Goal: Task Accomplishment & Management: Manage account settings

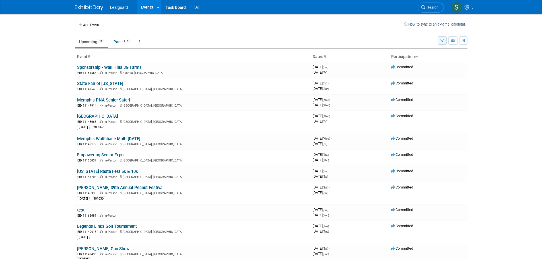
click at [446, 38] on button "button" at bounding box center [442, 40] width 9 height 8
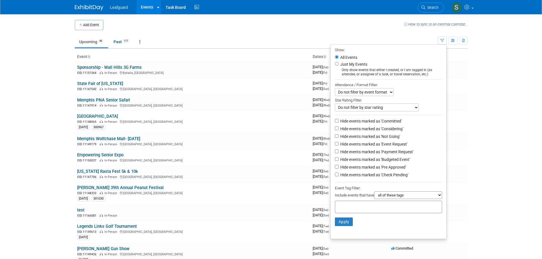
click at [380, 64] on li "Just My Events Only show events that either I created, or I am tagged in (as at…" at bounding box center [389, 69] width 116 height 16
click at [356, 64] on label "Just My Events" at bounding box center [353, 65] width 28 height 6
click at [339, 64] on input "Just My Events" at bounding box center [337, 64] width 4 height 4
radio input "true"
click at [345, 226] on button "Apply" at bounding box center [344, 222] width 18 height 9
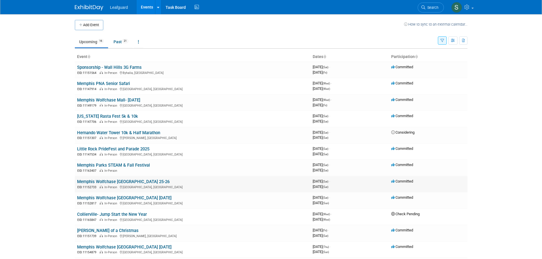
click at [147, 181] on link "Memphis Wolfchase [GEOGRAPHIC_DATA] 25-26" at bounding box center [123, 181] width 93 height 5
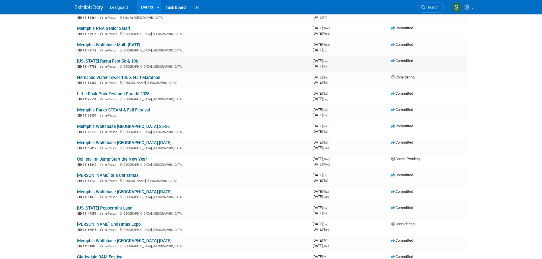
scroll to position [57, 0]
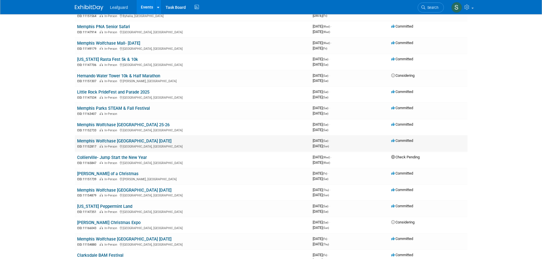
click at [144, 139] on link "Memphis Wolfchase [GEOGRAPHIC_DATA] [DATE]" at bounding box center [124, 141] width 95 height 5
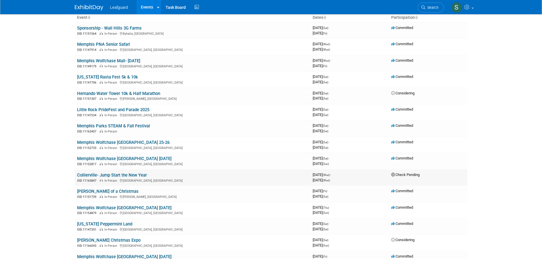
scroll to position [28, 0]
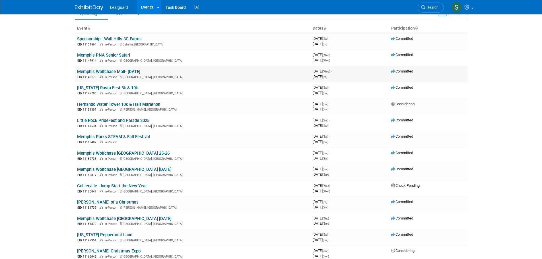
click at [140, 73] on link "Memphis Wolfchase Mall- [DATE]" at bounding box center [108, 71] width 63 height 5
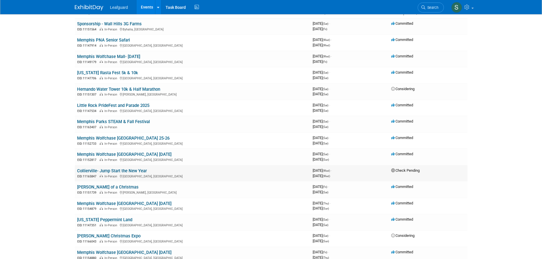
scroll to position [57, 0]
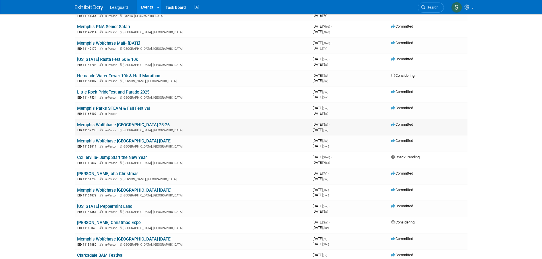
click at [141, 122] on link "Memphis Wolfchase [GEOGRAPHIC_DATA] 25-26" at bounding box center [123, 124] width 93 height 5
click at [142, 75] on link "Hernando Water Tower 10k & Half Marathon" at bounding box center [118, 75] width 83 height 5
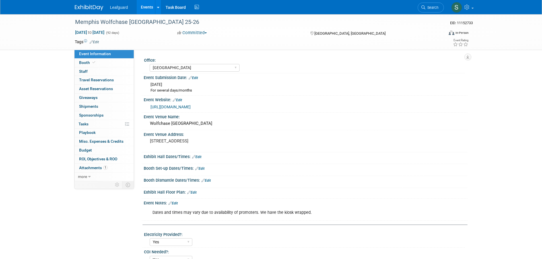
select select "Memphis"
select select "Yes"
select select "Check"
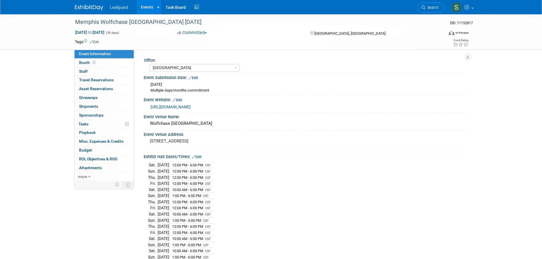
select select "[GEOGRAPHIC_DATA]"
select select "Yes"
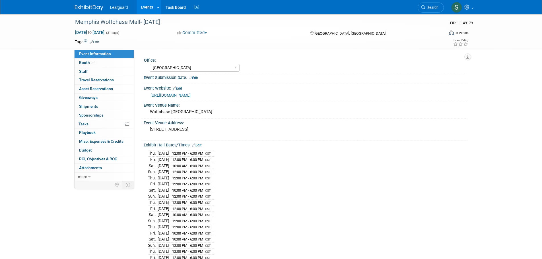
select select "[GEOGRAPHIC_DATA]"
select select "Yes"
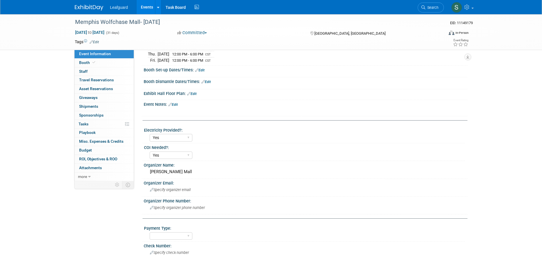
scroll to position [171, 0]
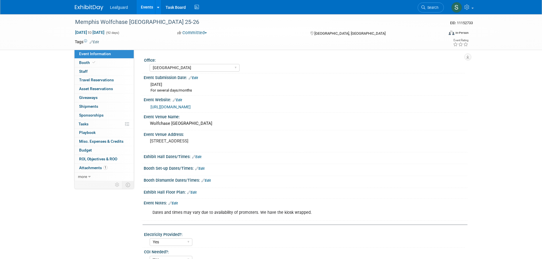
select select "[GEOGRAPHIC_DATA]"
select select "Yes"
select select "Check"
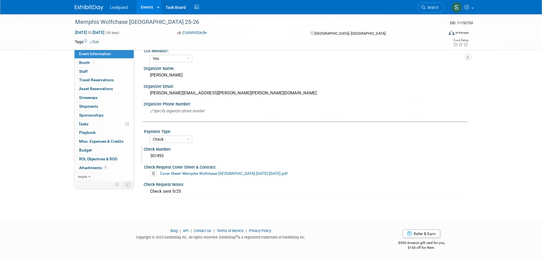
scroll to position [202, 0]
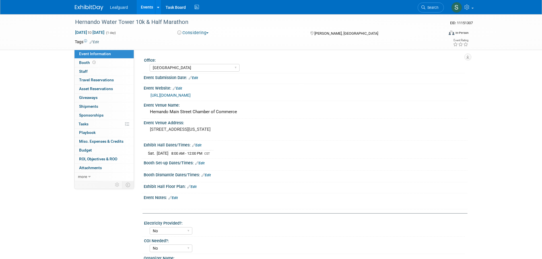
select select "[GEOGRAPHIC_DATA]"
select select "No"
